Goal: Transaction & Acquisition: Purchase product/service

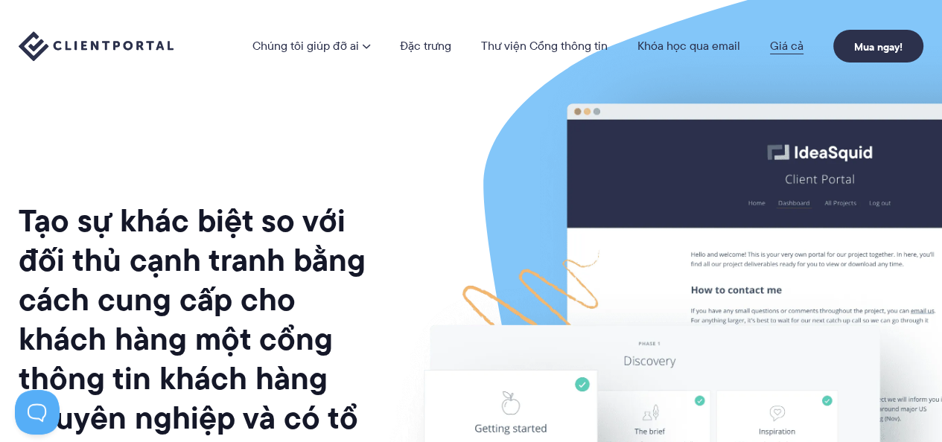
click at [775, 43] on font "Giá cả" at bounding box center [787, 45] width 34 height 17
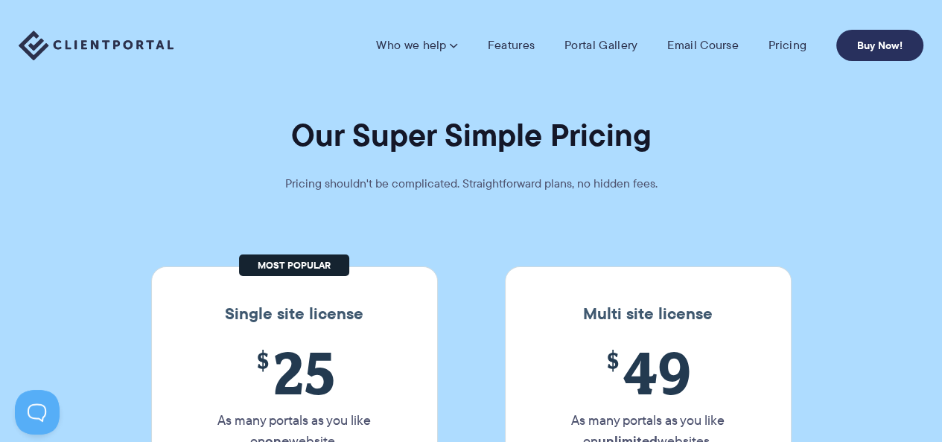
click at [900, 45] on link "Buy Now!" at bounding box center [879, 45] width 87 height 31
